Goal: Task Accomplishment & Management: Use online tool/utility

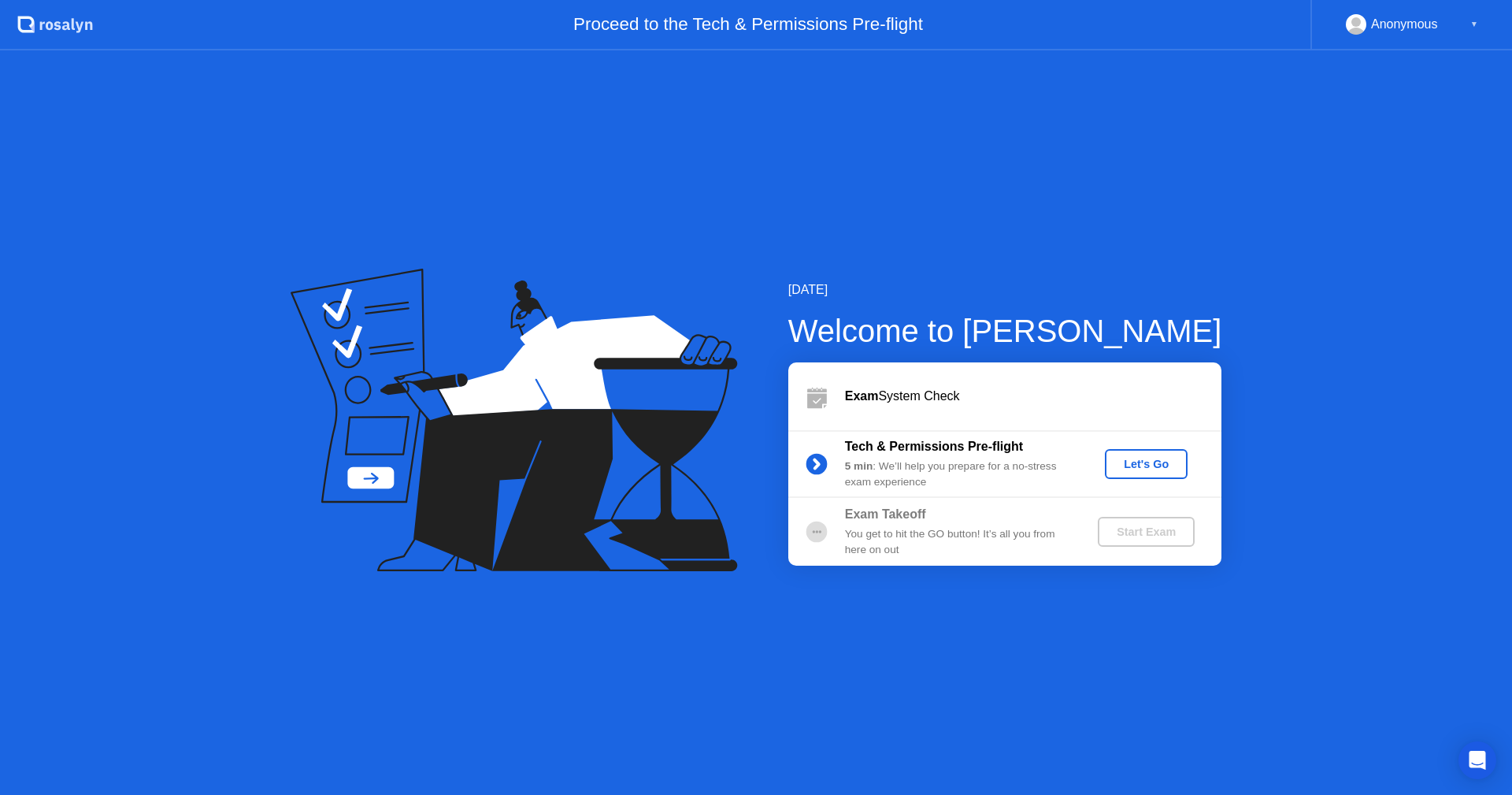
click at [1125, 463] on div "Let's Go" at bounding box center [1146, 463] width 70 height 13
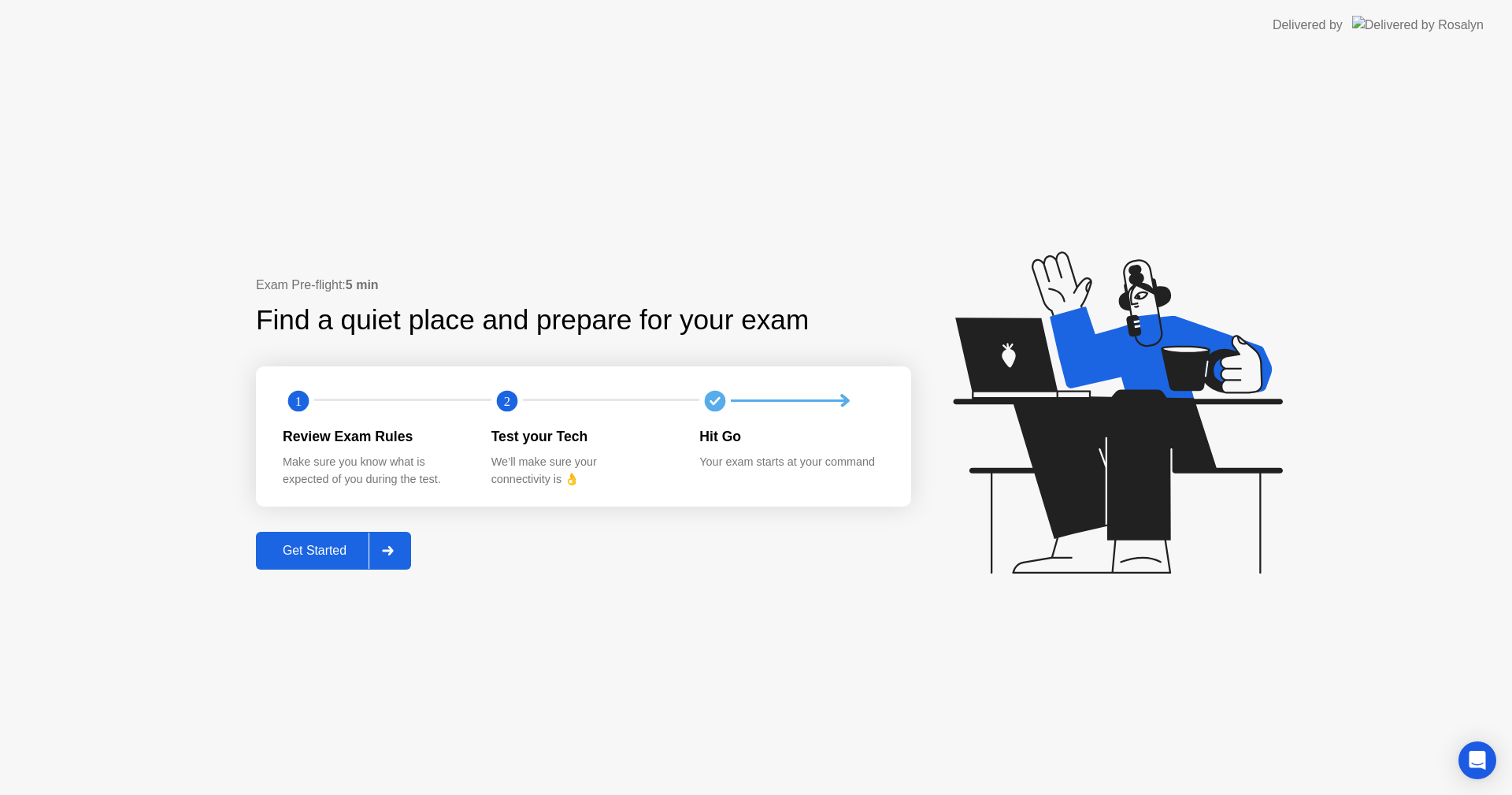
click at [279, 553] on div "Get Started" at bounding box center [314, 551] width 108 height 15
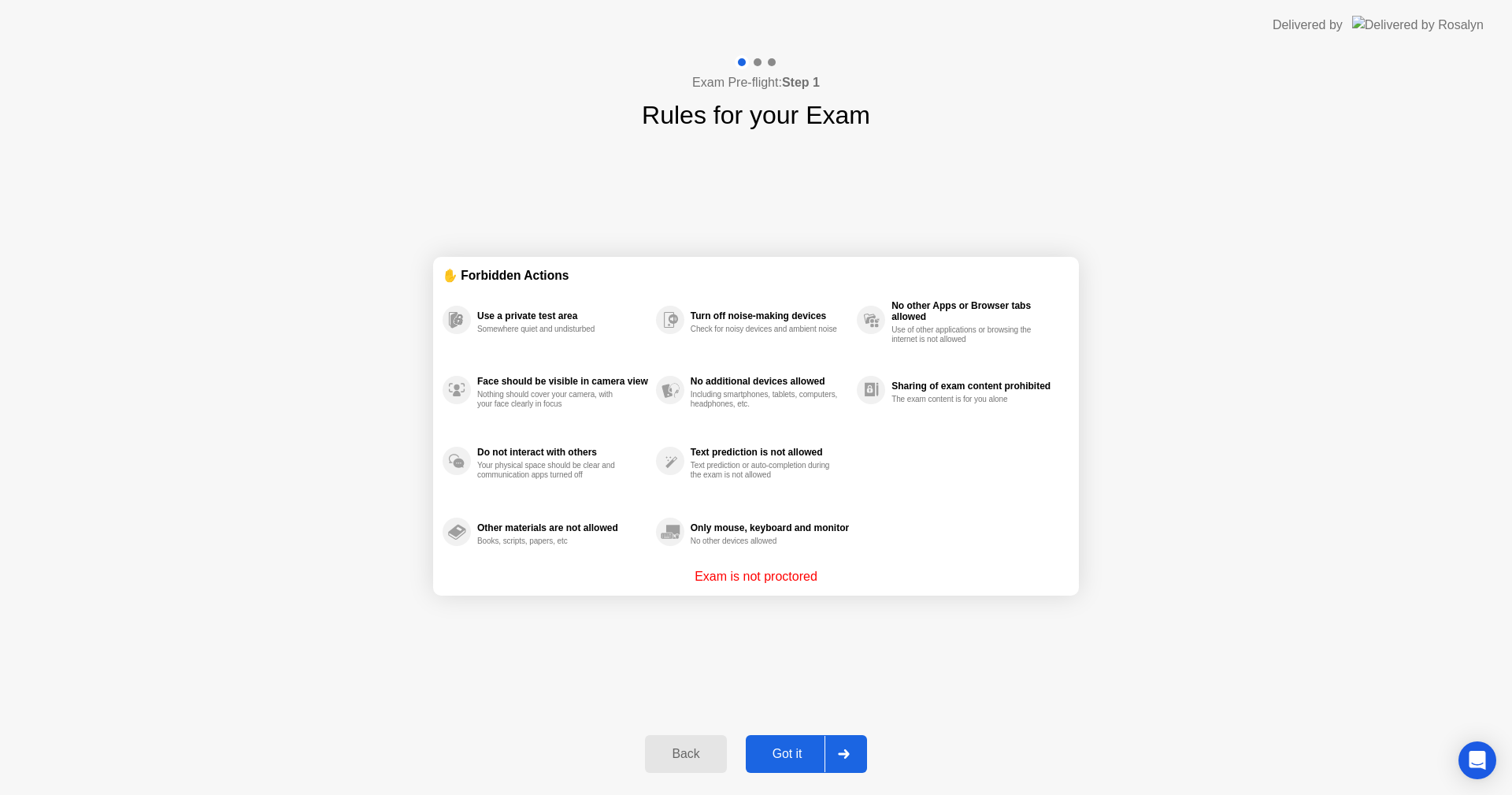
click at [795, 751] on div "Got it" at bounding box center [787, 754] width 74 height 15
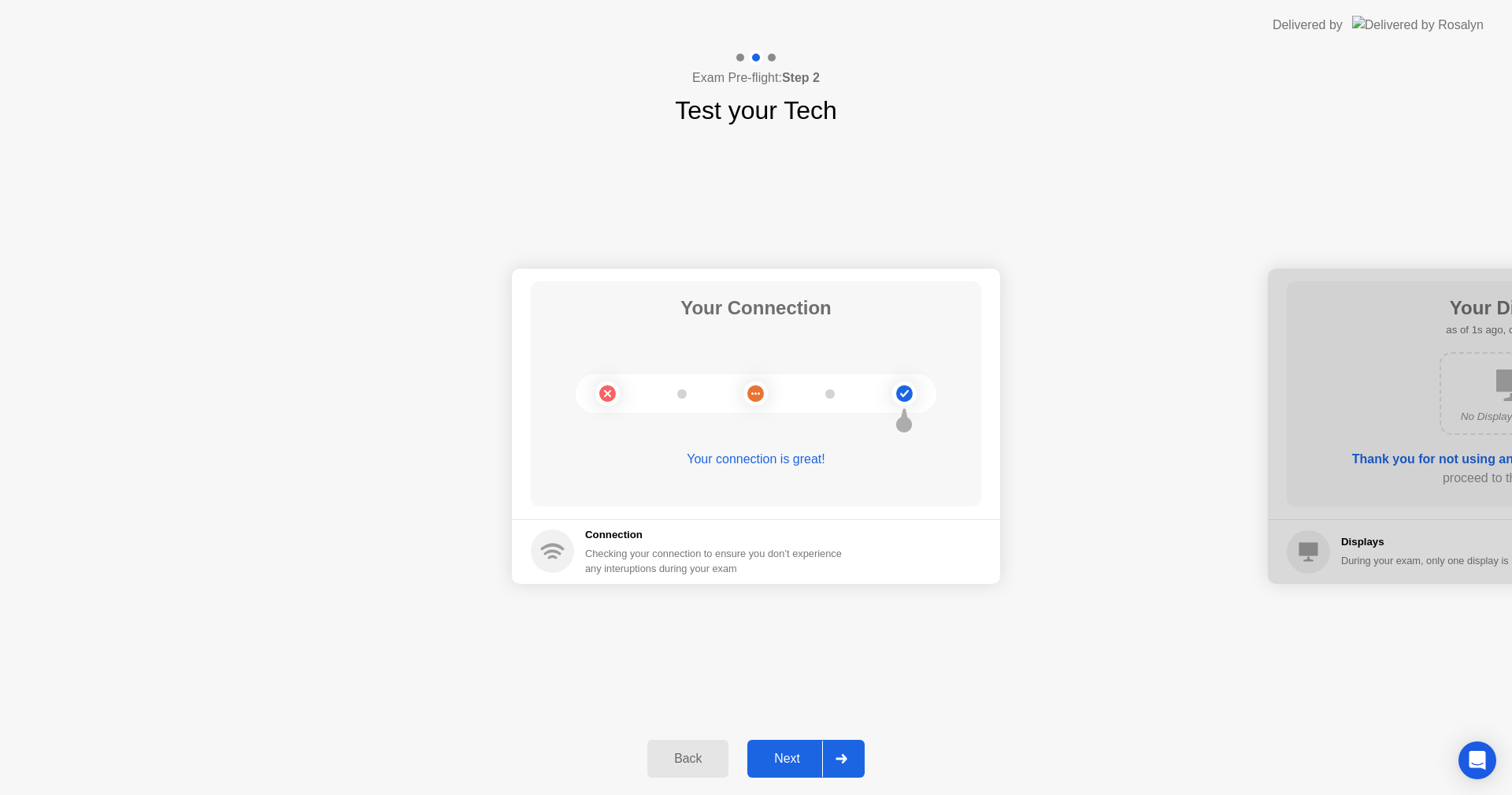
click at [795, 751] on div "Next" at bounding box center [787, 758] width 70 height 15
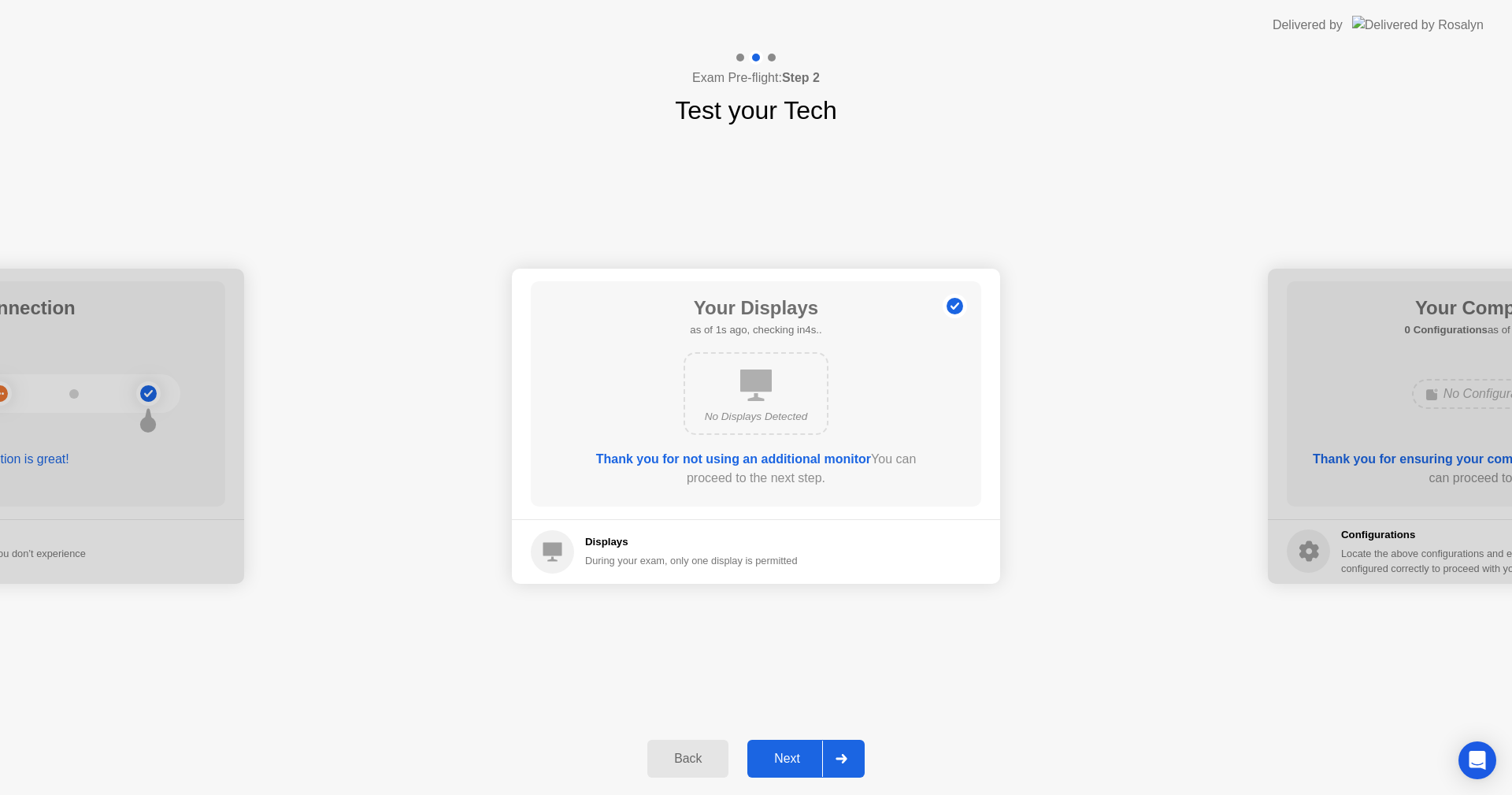
click at [795, 751] on div "Next" at bounding box center [787, 758] width 70 height 15
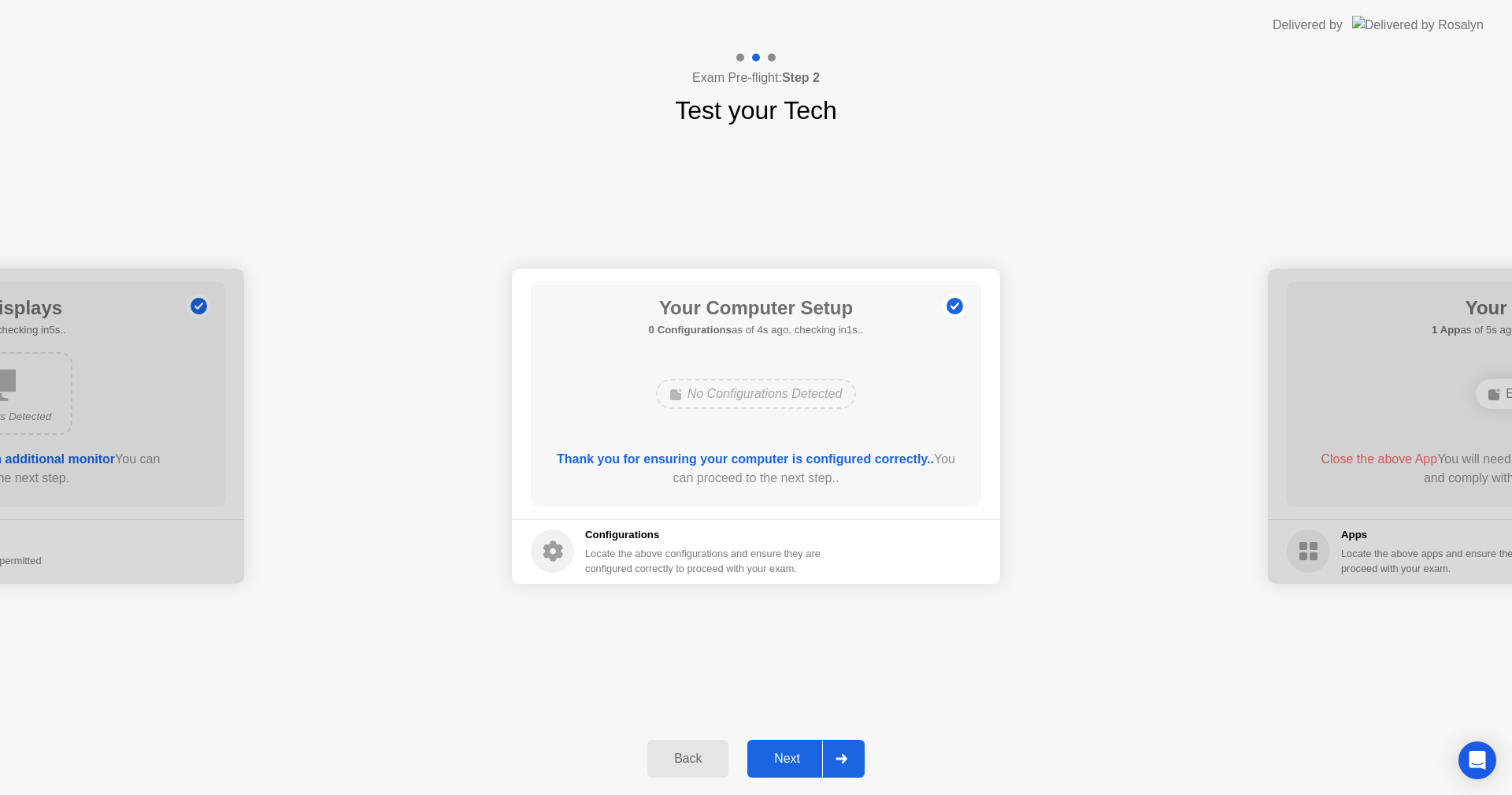
click at [795, 751] on div "Next" at bounding box center [787, 758] width 70 height 15
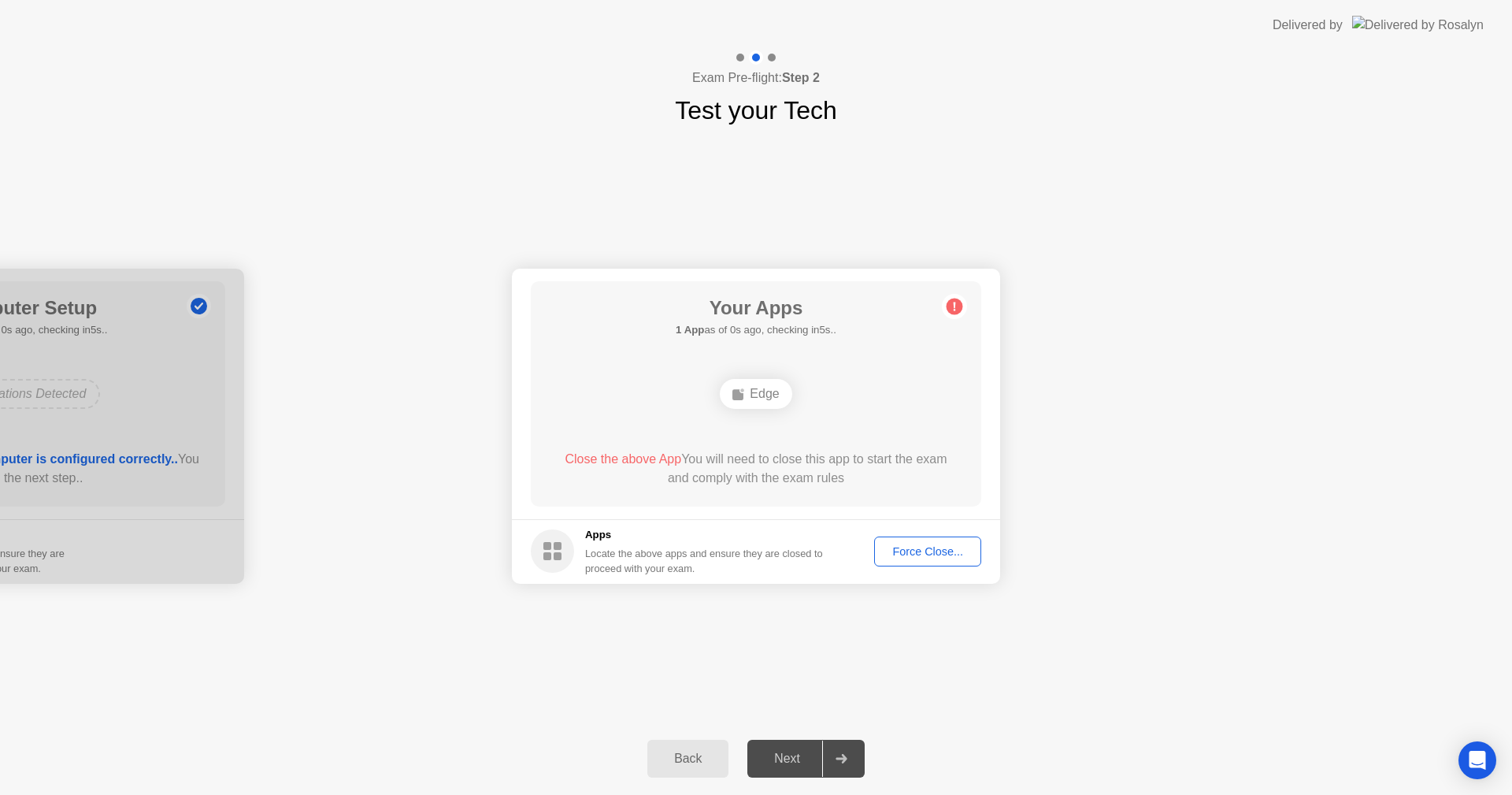
click at [900, 545] on div "Force Close..." at bounding box center [927, 551] width 96 height 13
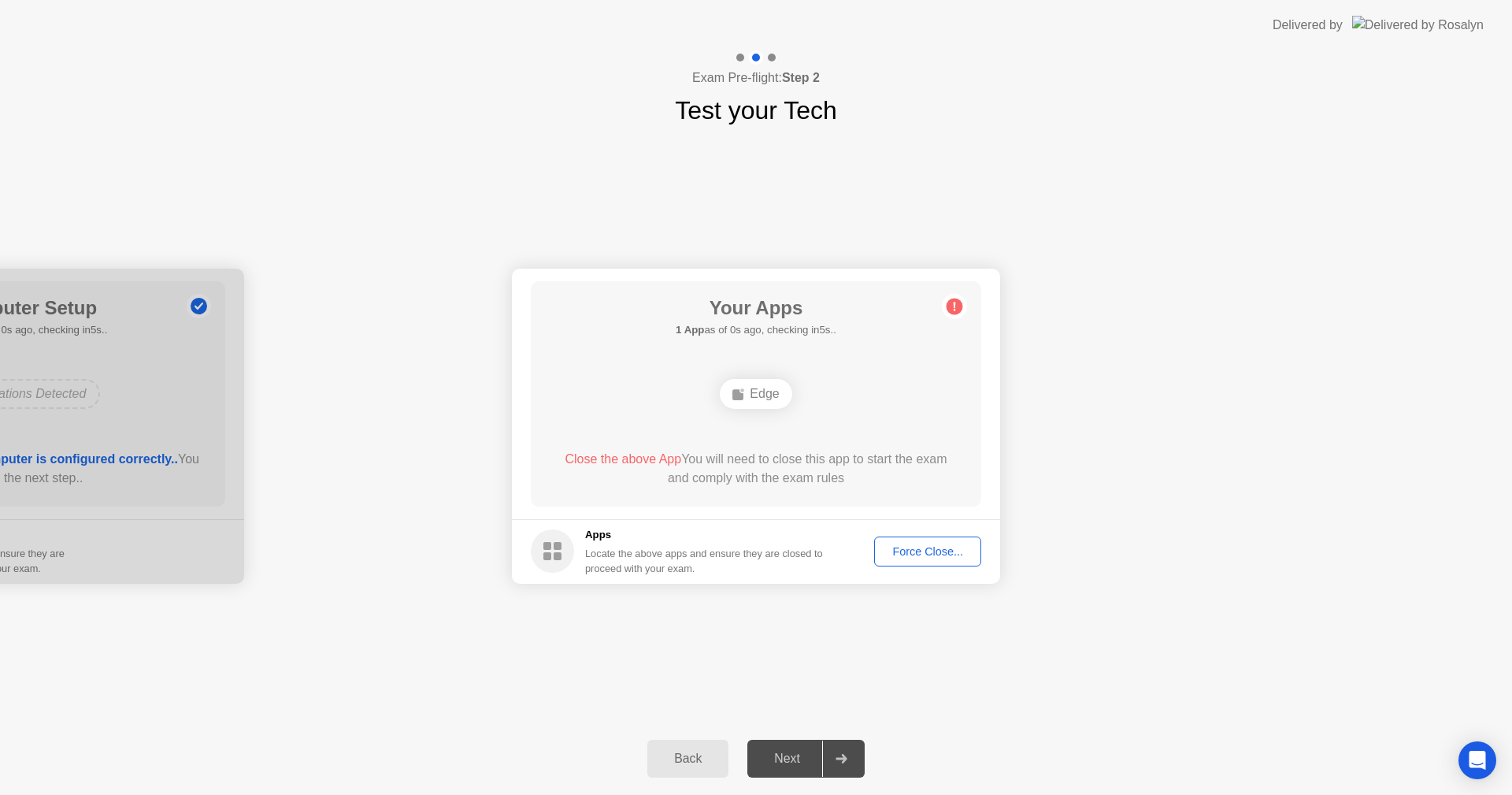
click at [932, 553] on div "Force Close..." at bounding box center [927, 551] width 96 height 13
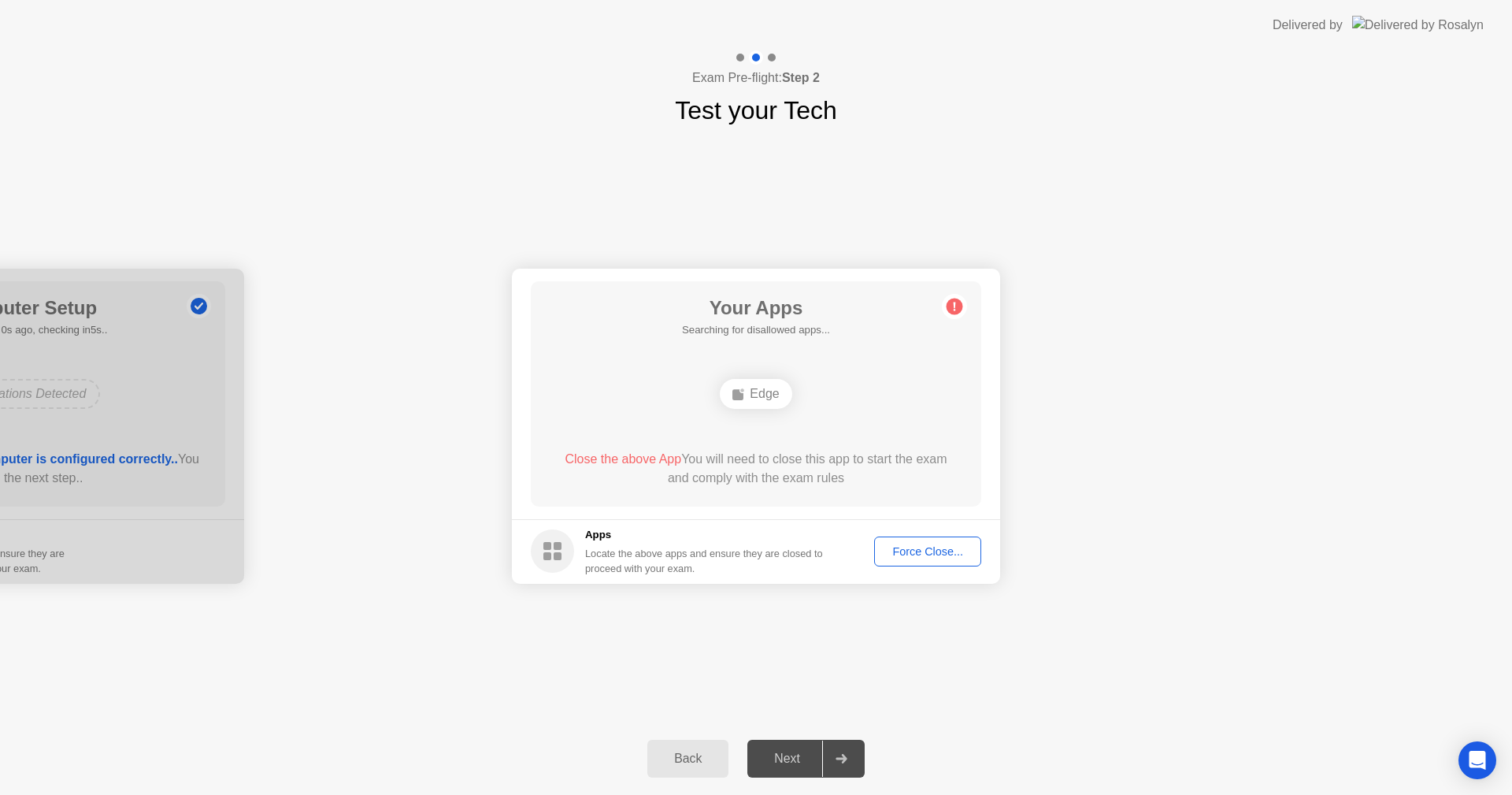
click at [749, 397] on div "Edge" at bounding box center [755, 393] width 72 height 30
click at [908, 553] on div "Force Close..." at bounding box center [927, 551] width 96 height 13
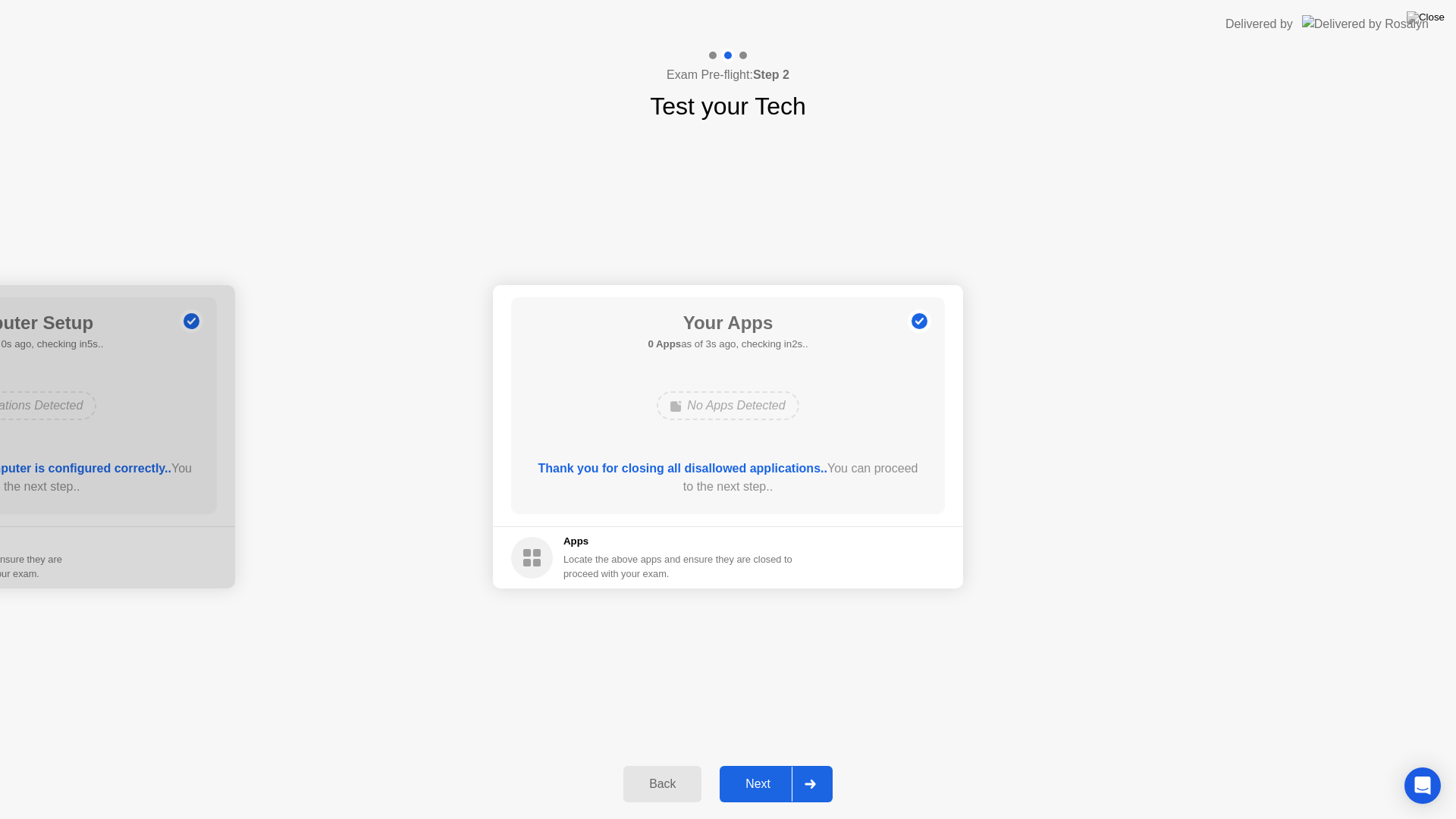
click at [754, 765] on div "Next" at bounding box center [758, 784] width 68 height 14
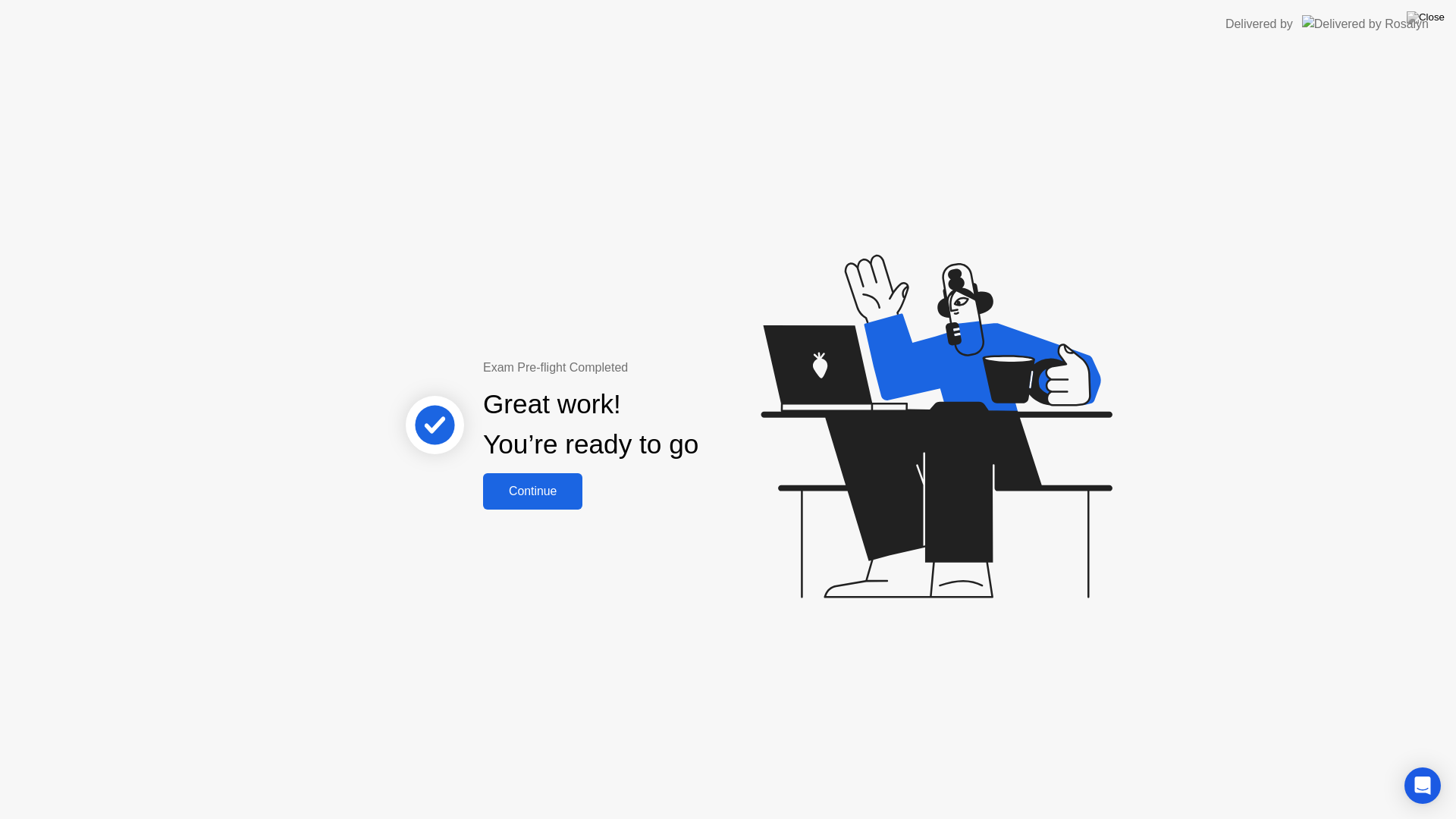
click at [518, 497] on div "Continue" at bounding box center [532, 492] width 90 height 14
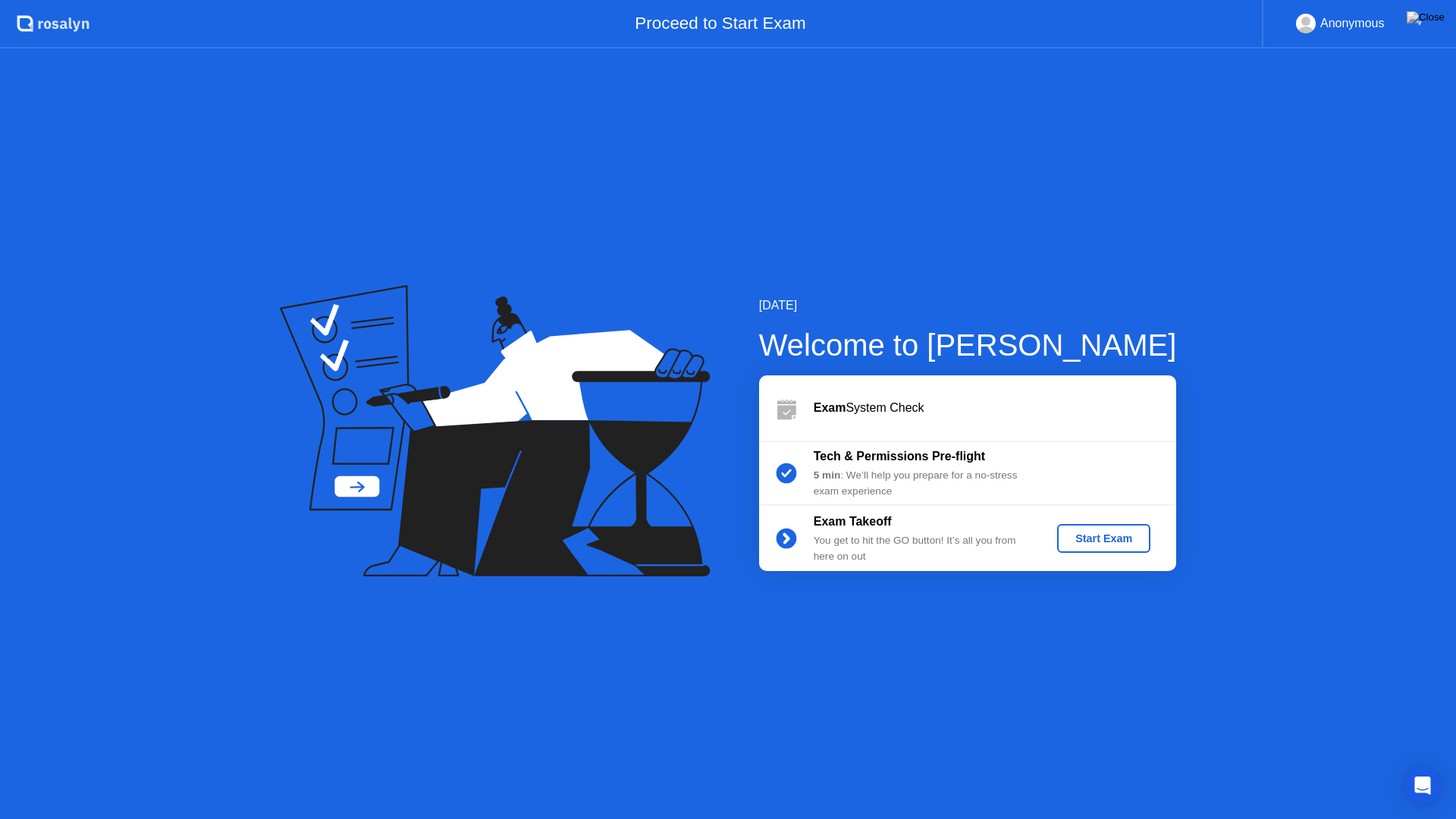
click at [1087, 539] on div "Start Exam" at bounding box center [1103, 539] width 81 height 12
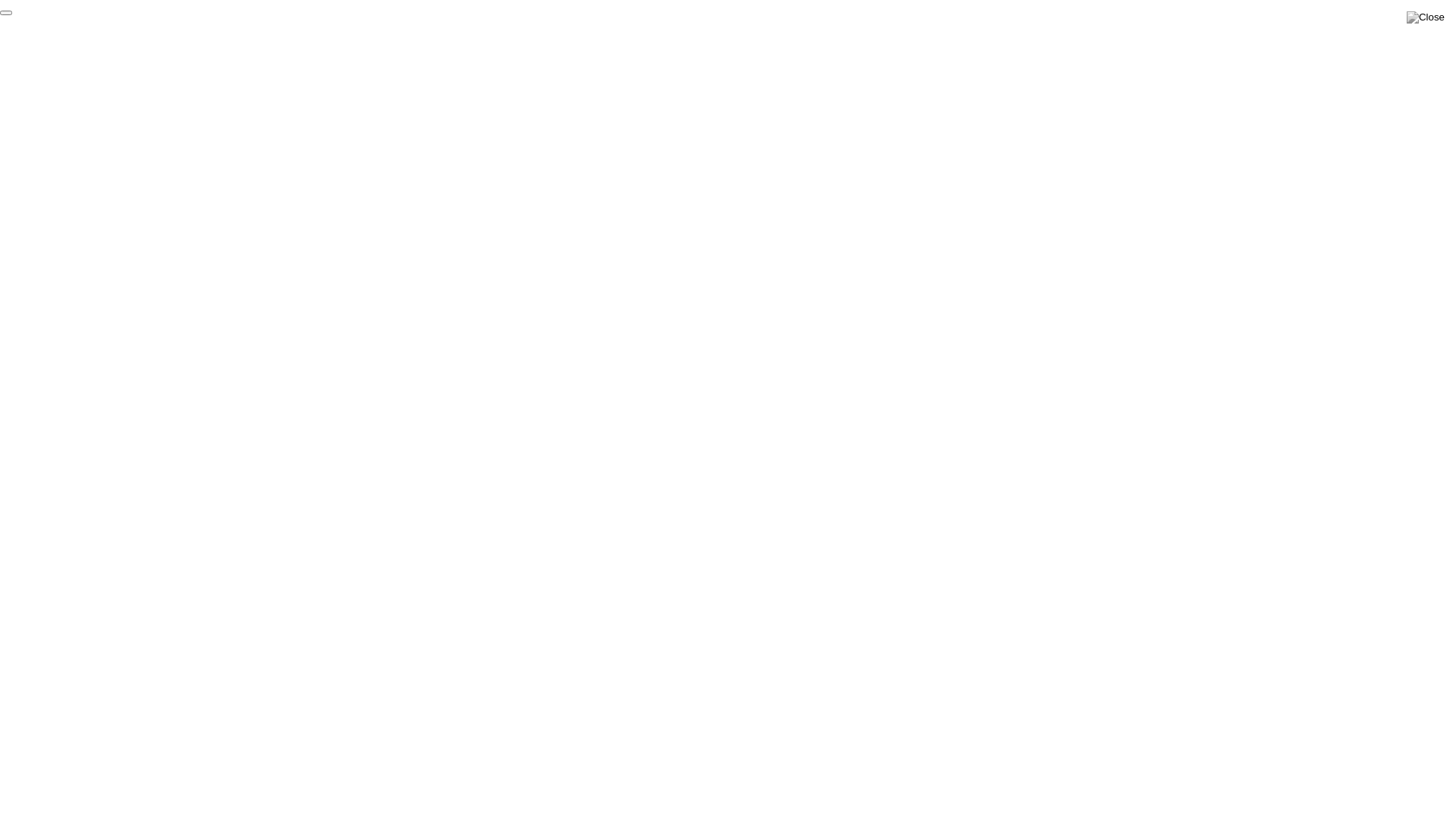
click div "End Proctoring Session"
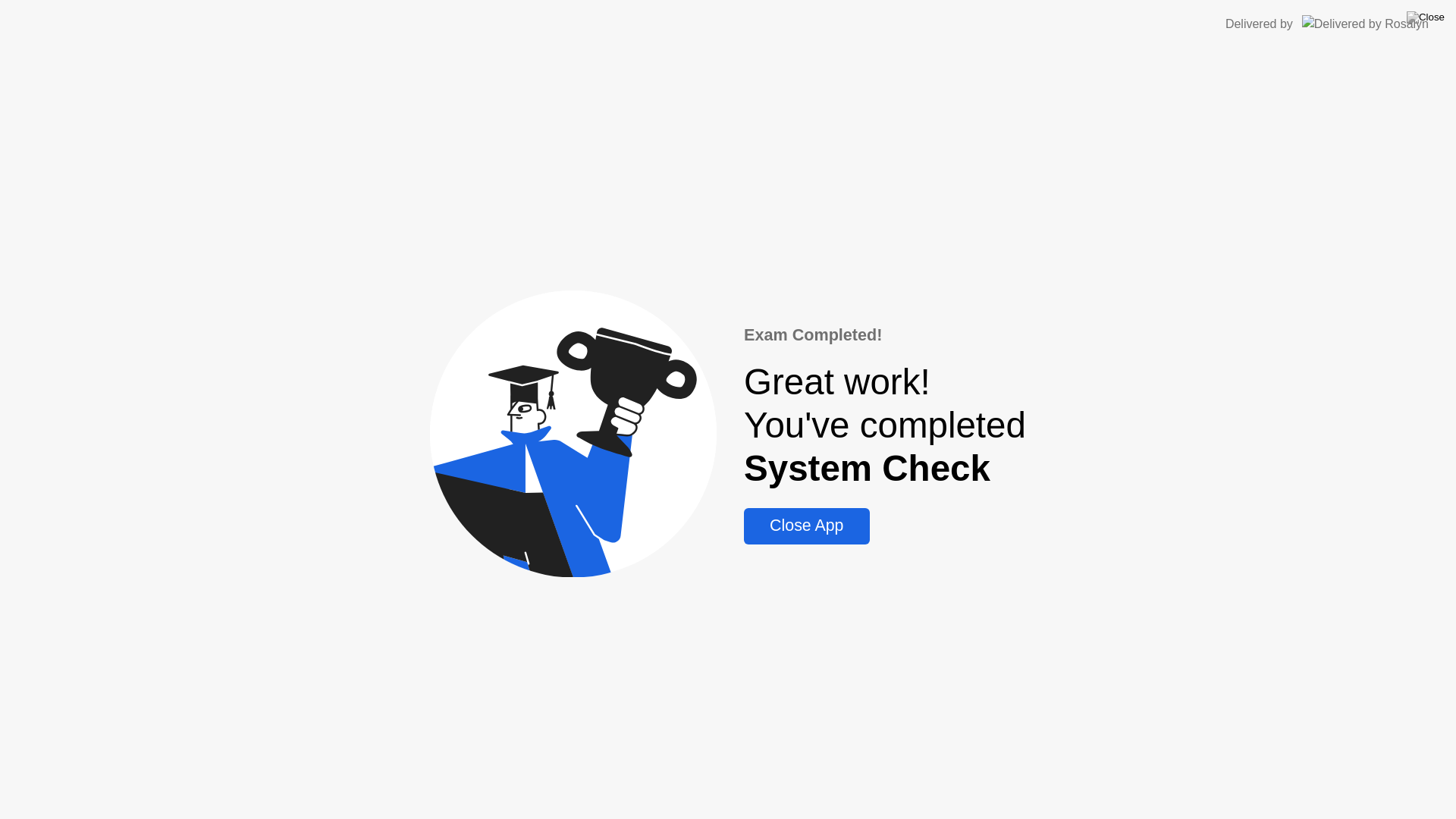
click at [803, 534] on div "Close App" at bounding box center [806, 525] width 116 height 19
